Goal: Information Seeking & Learning: Learn about a topic

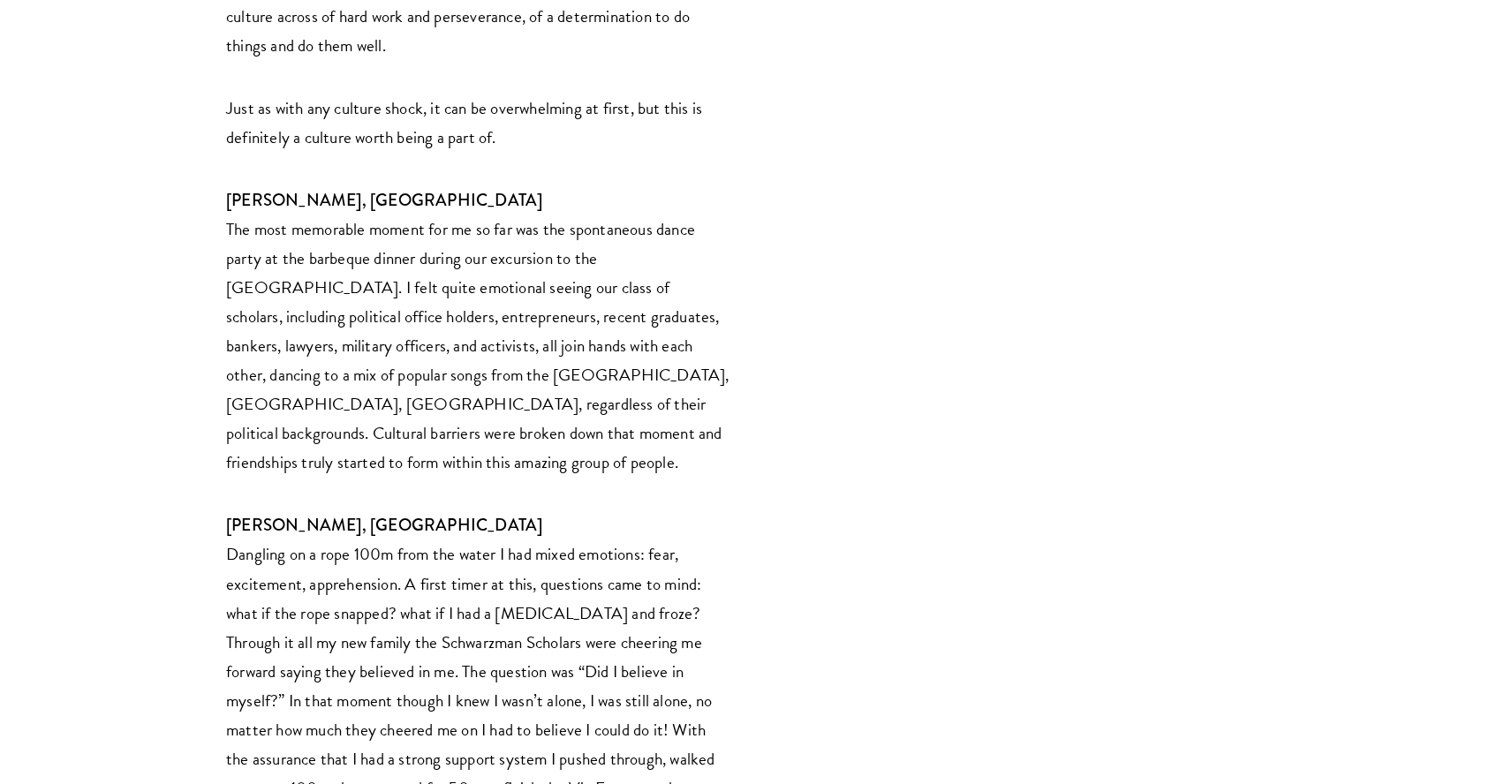
scroll to position [2849, 0]
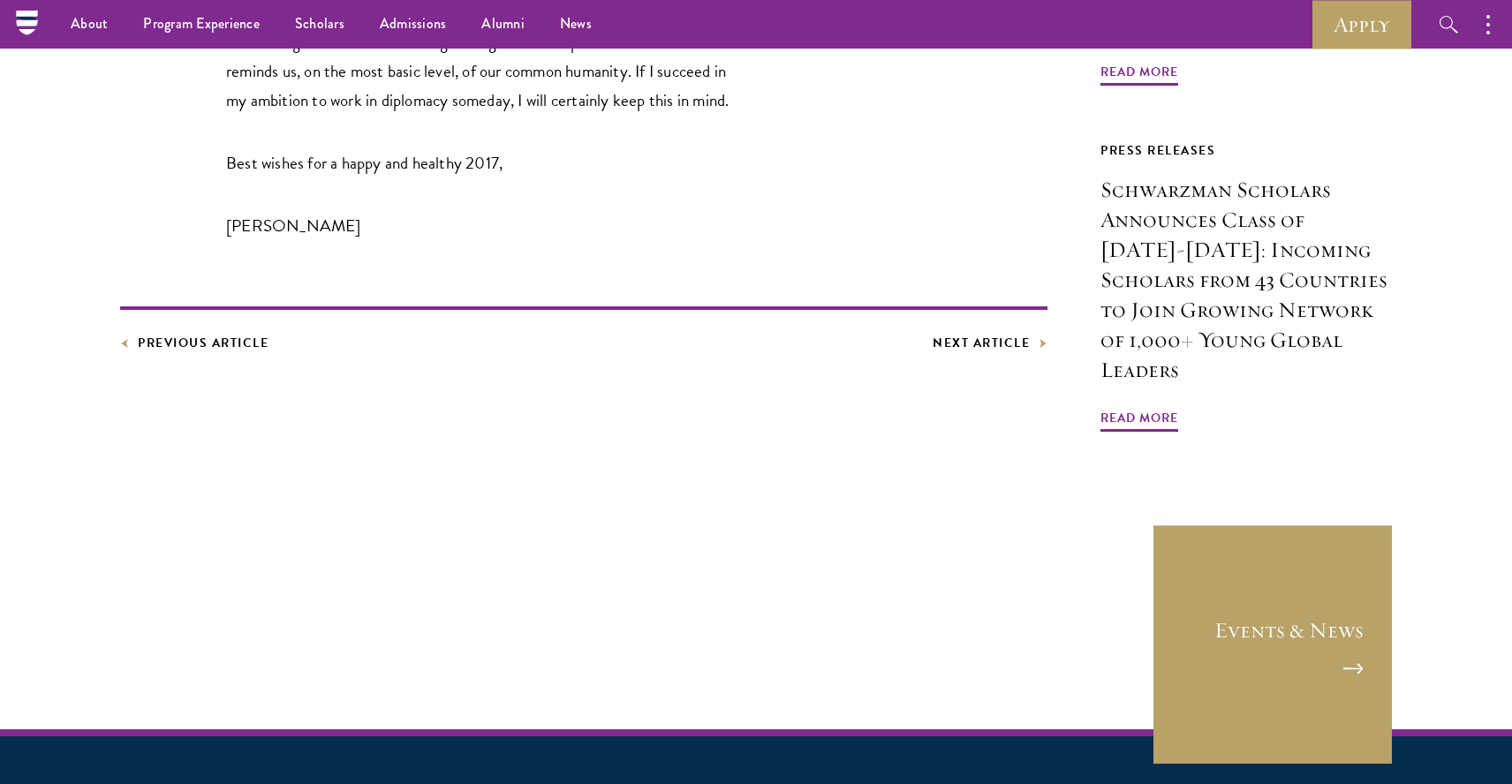
scroll to position [1496, 0]
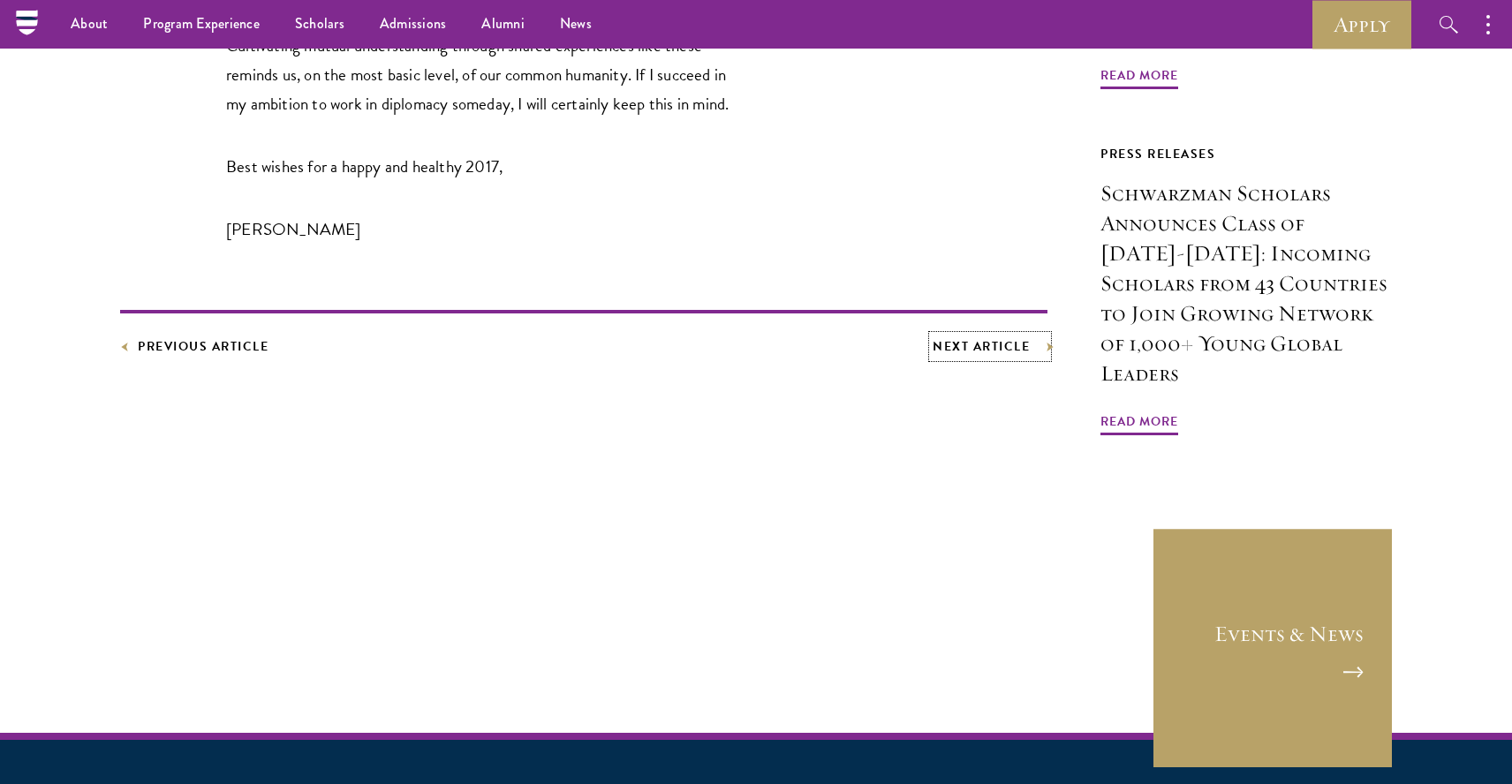
click at [993, 336] on link "Next Article" at bounding box center [989, 346] width 114 height 22
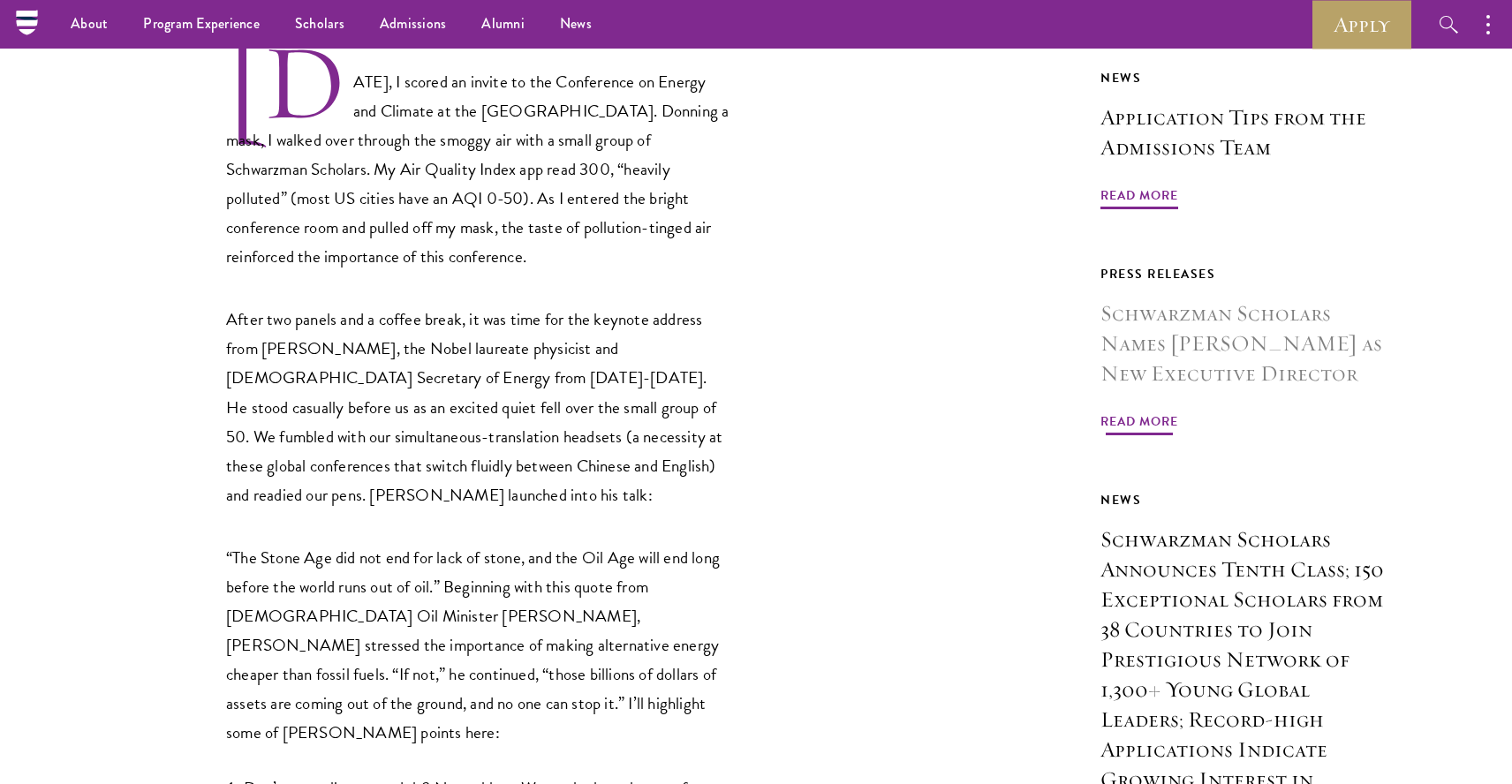
scroll to position [637, 0]
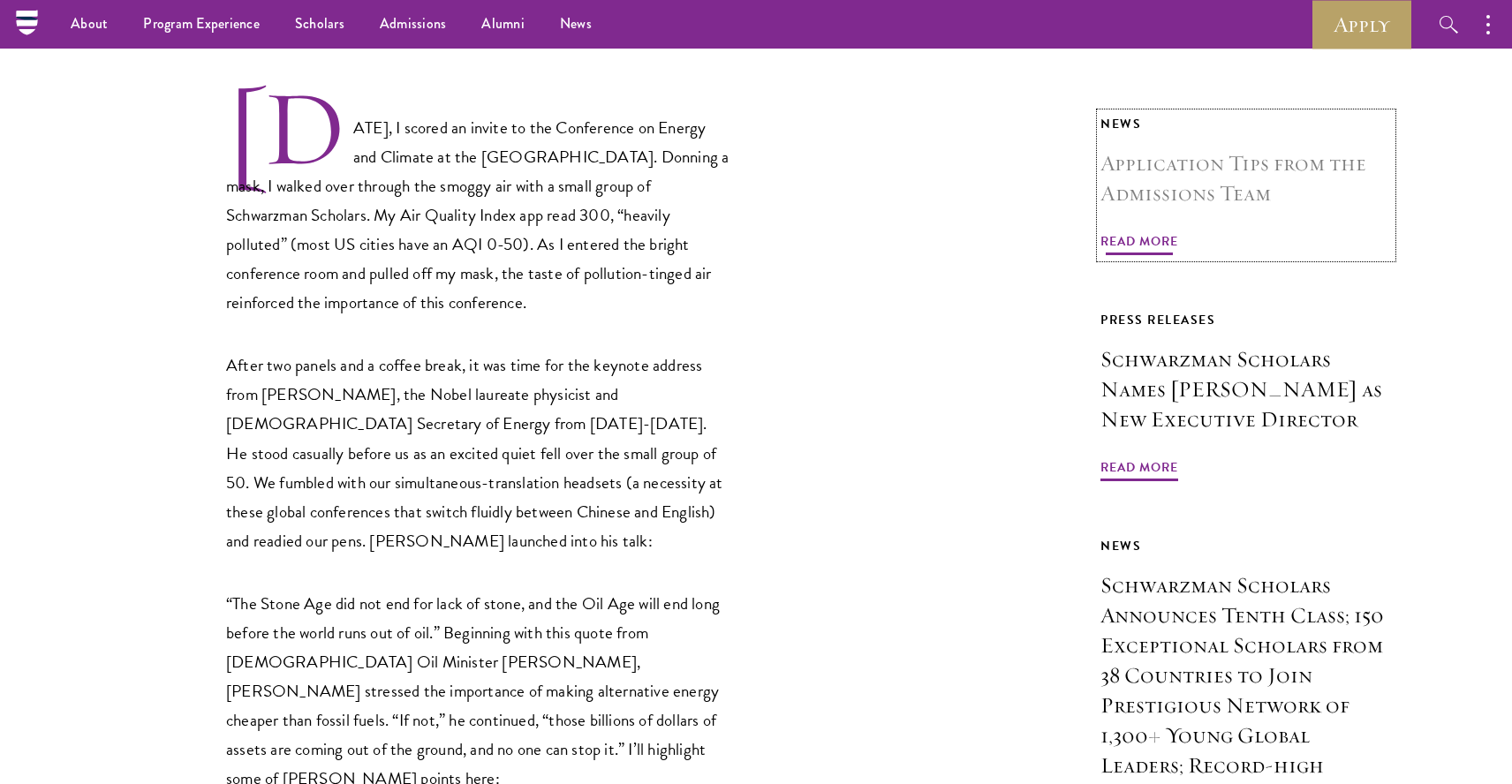
click at [1151, 258] on span "Read More" at bounding box center [1138, 244] width 77 height 28
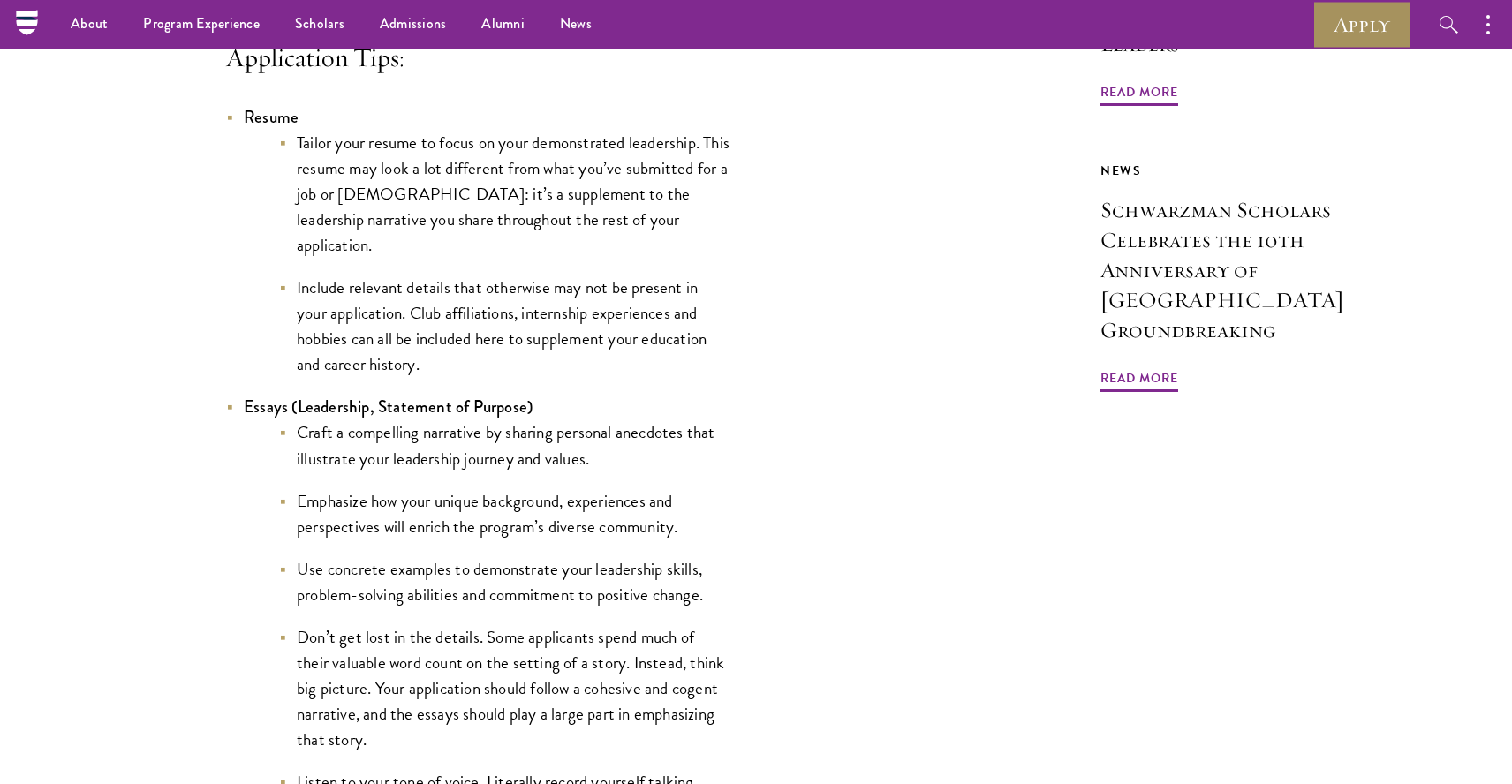
scroll to position [1577, 0]
